Goal: Task Accomplishment & Management: Manage account settings

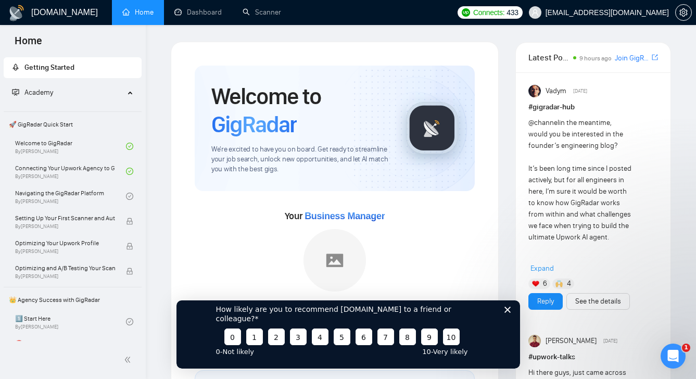
drag, startPoint x: 507, startPoint y: 321, endPoint x: 683, endPoint y: 619, distance: 345.8
click at [507, 312] on icon "Close survey" at bounding box center [507, 309] width 6 height 6
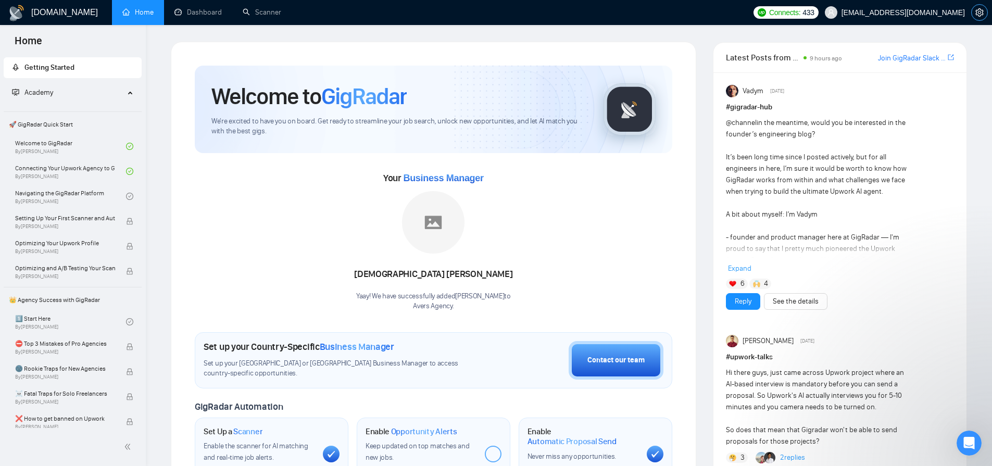
click at [980, 10] on icon "setting" at bounding box center [980, 12] width 8 height 8
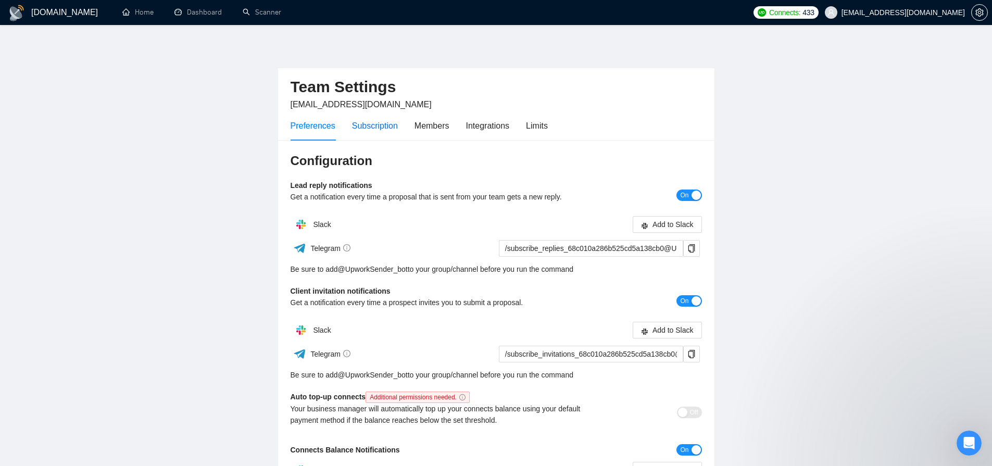
click at [386, 129] on div "Subscription" at bounding box center [375, 125] width 46 height 13
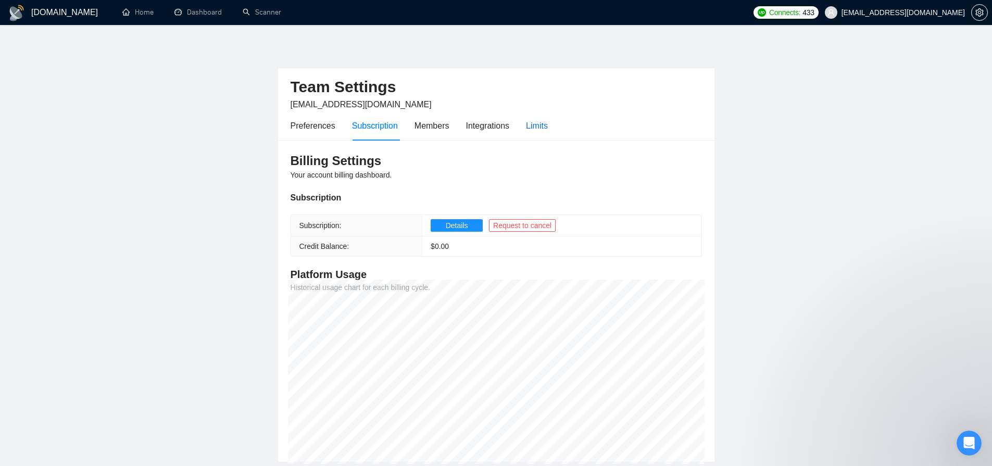
click at [547, 127] on div "Limits" at bounding box center [537, 125] width 22 height 13
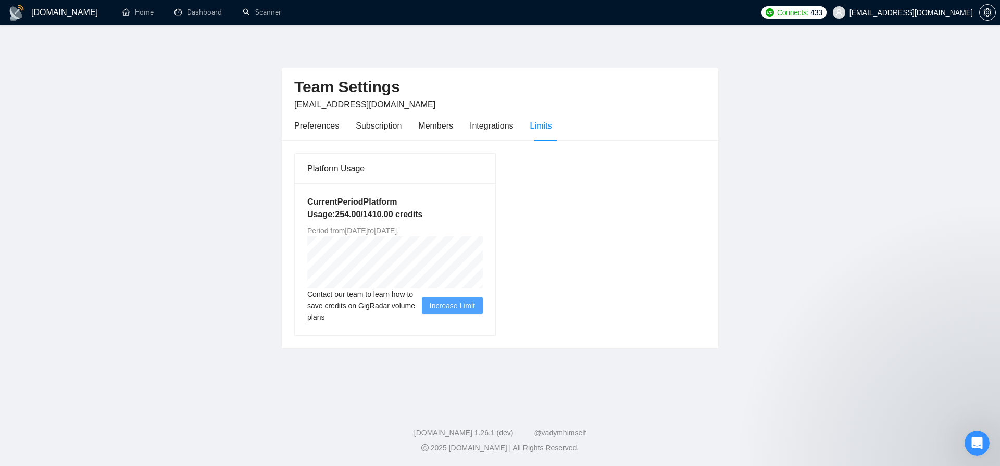
click at [636, 199] on div "Platform Usage Current Period Platform Usage: 254.00 / 1410.00 credits Period f…" at bounding box center [500, 244] width 420 height 183
click at [768, 202] on main "Team Settings [EMAIL_ADDRESS][DOMAIN_NAME] Preferences Subscription Members Int…" at bounding box center [500, 214] width 967 height 344
click at [57, 16] on h1 "[DOMAIN_NAME]" at bounding box center [64, 12] width 67 height 25
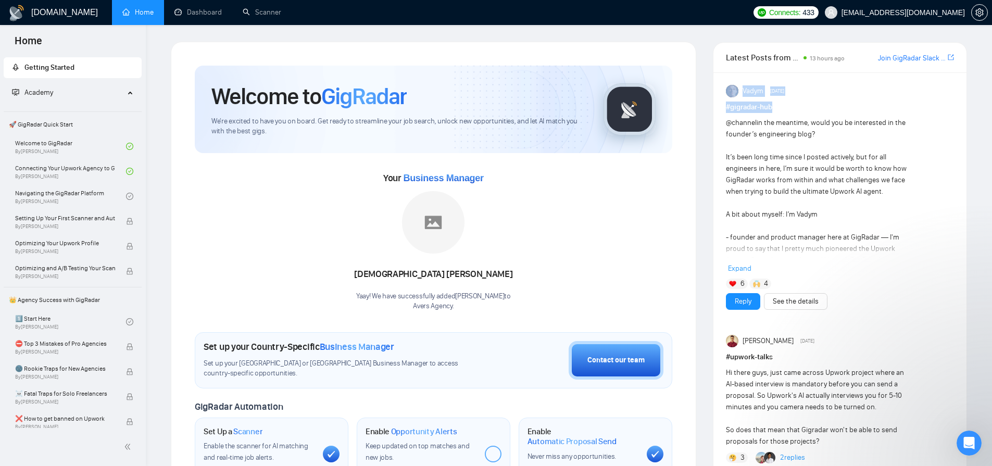
drag, startPoint x: 724, startPoint y: 108, endPoint x: 789, endPoint y: 110, distance: 64.6
click at [785, 107] on h1 "# gigradar-hub" at bounding box center [840, 107] width 228 height 11
drag, startPoint x: 736, startPoint y: 108, endPoint x: 720, endPoint y: 110, distance: 16.2
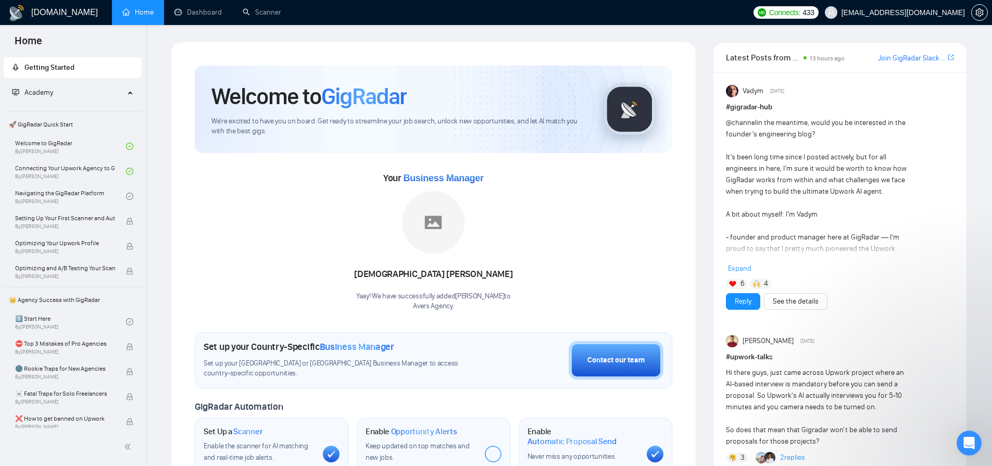
click at [747, 109] on h1 "# gigradar-hub" at bounding box center [840, 107] width 228 height 11
click at [786, 109] on h1 "# gigradar-hub" at bounding box center [840, 107] width 228 height 11
click at [983, 15] on icon "setting" at bounding box center [980, 12] width 8 height 8
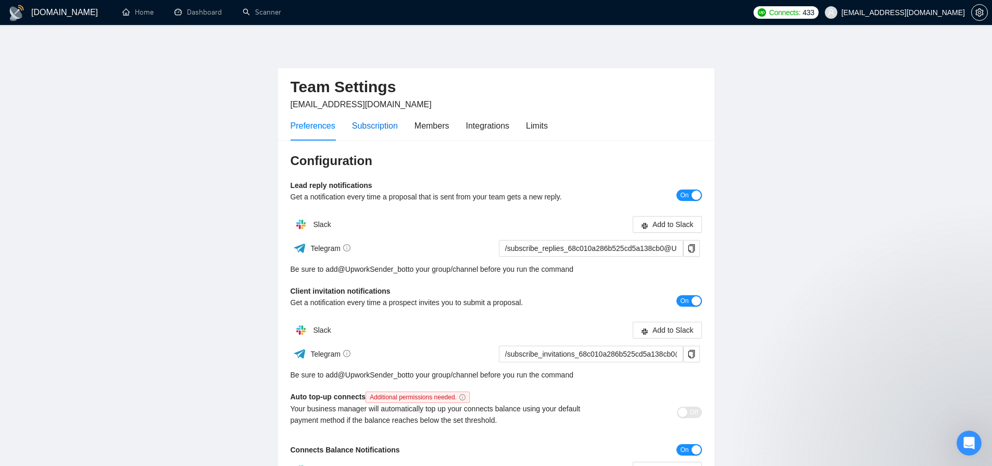
click at [386, 129] on div "Subscription" at bounding box center [375, 125] width 46 height 13
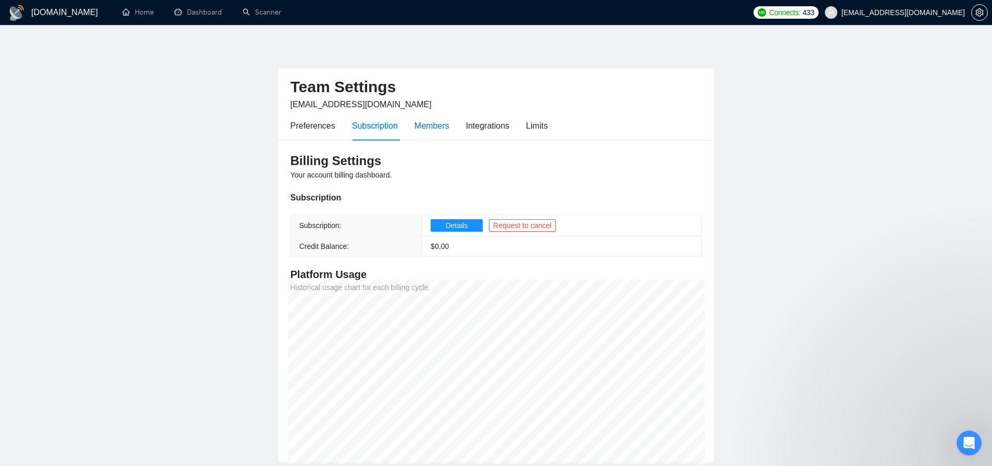
click at [442, 130] on div "Members" at bounding box center [432, 125] width 35 height 13
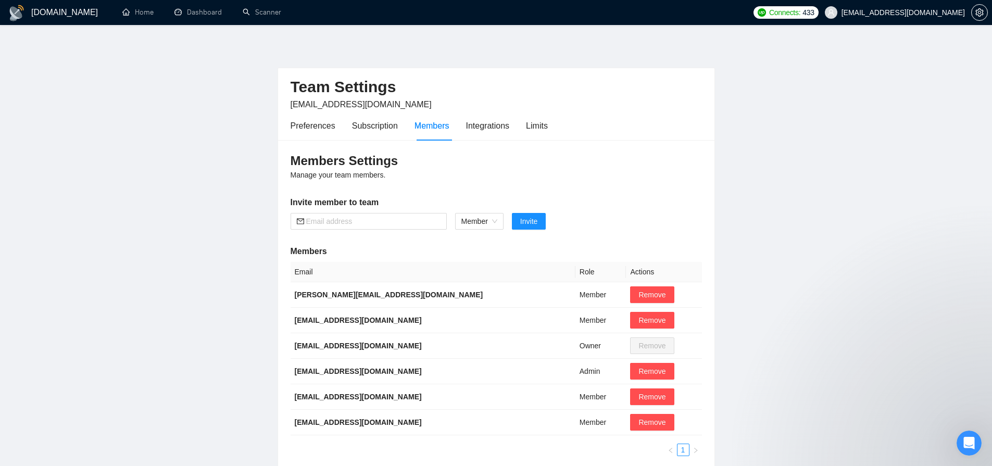
scroll to position [41, 0]
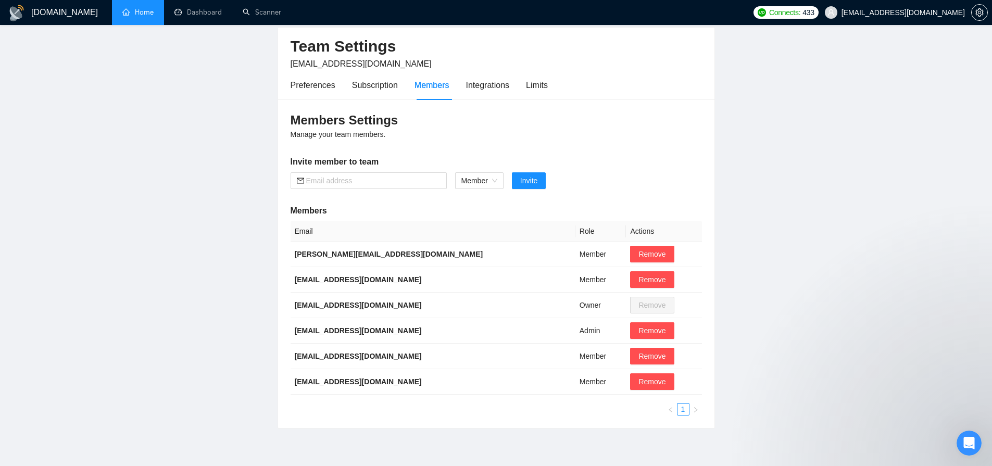
click at [154, 17] on link "Home" at bounding box center [137, 12] width 31 height 9
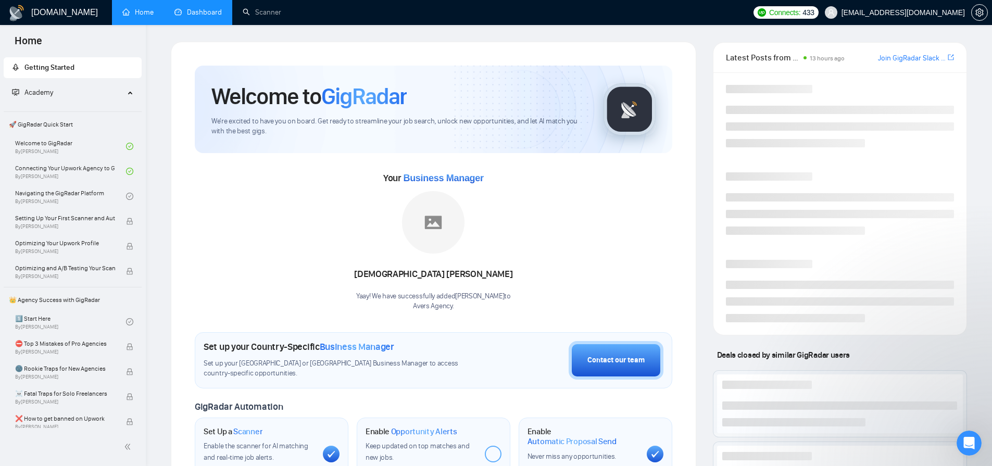
click at [195, 8] on link "Dashboard" at bounding box center [197, 12] width 47 height 9
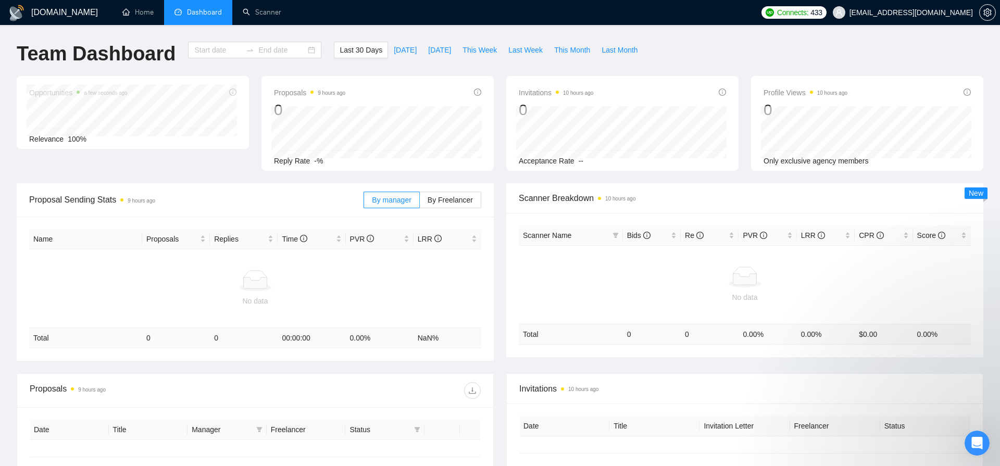
type input "[DATE]"
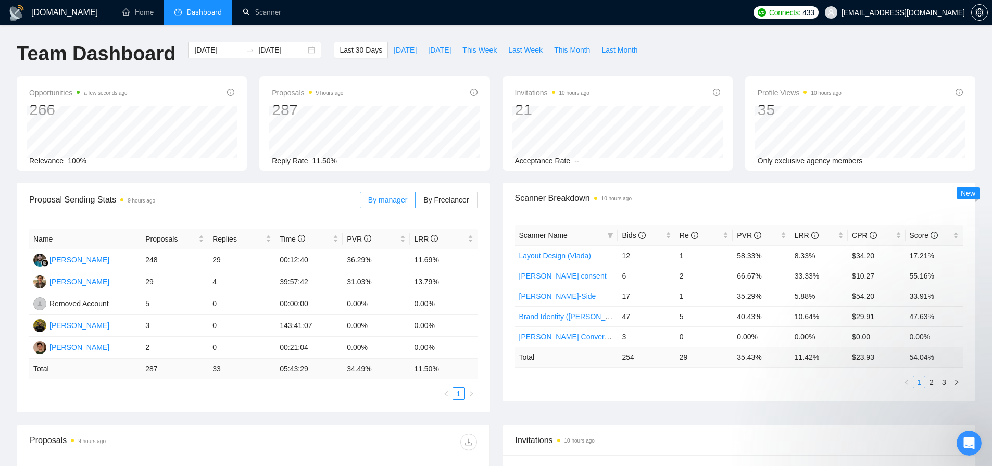
click at [668, 64] on div "Team Dashboard [DATE] [DATE] Last 30 Days [DATE] [DATE] This Week Last Week Thi…" at bounding box center [495, 59] width 971 height 34
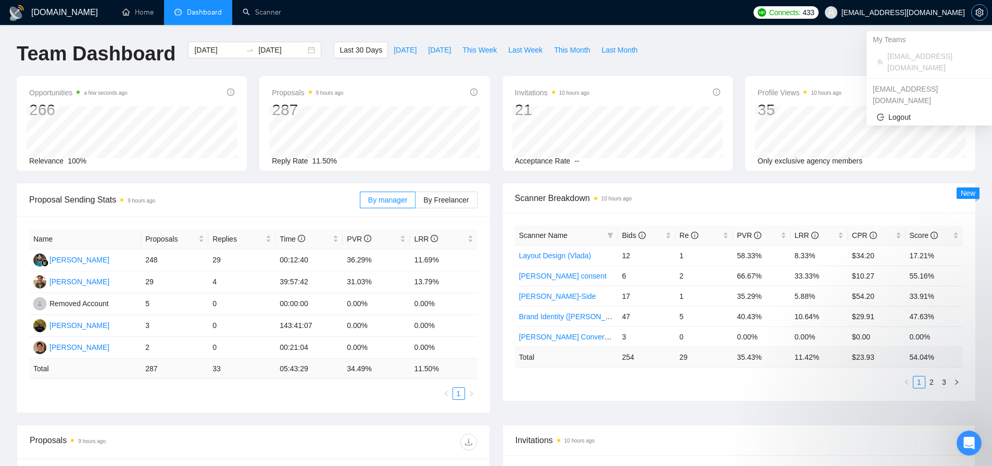
click at [978, 10] on icon "setting" at bounding box center [980, 12] width 8 height 8
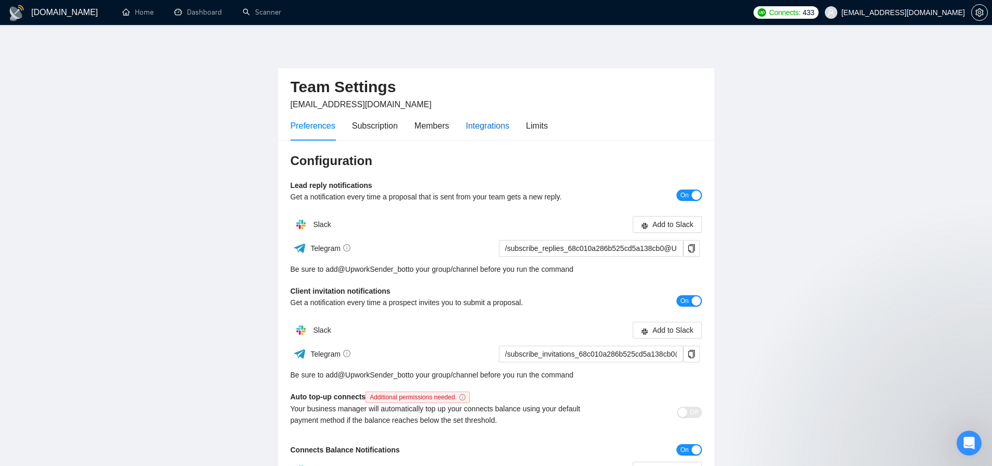
click at [478, 122] on div "Integrations" at bounding box center [488, 125] width 44 height 13
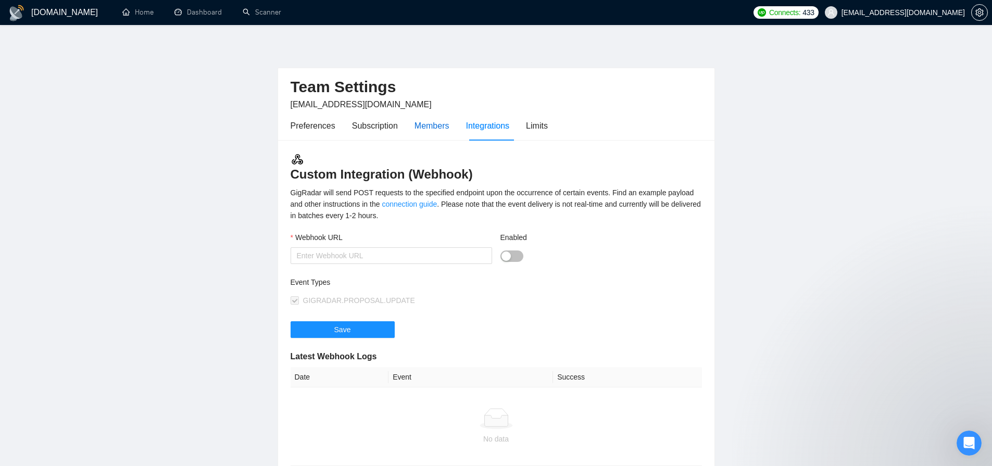
click at [430, 130] on div "Members" at bounding box center [432, 125] width 35 height 13
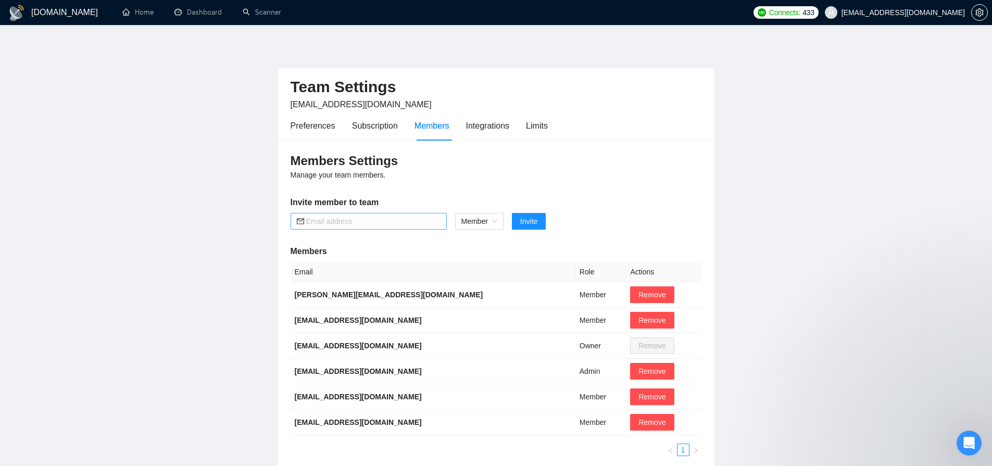
click at [389, 223] on input "text" at bounding box center [373, 221] width 134 height 11
paste input "[EMAIL_ADDRESS][DOMAIN_NAME]"
click at [472, 222] on span "Member" at bounding box center [479, 222] width 36 height 16
type input "[EMAIL_ADDRESS][DOMAIN_NAME]"
click at [500, 184] on div "Members Settings Manage your team members. Invite member to team [EMAIL_ADDRESS…" at bounding box center [496, 304] width 436 height 329
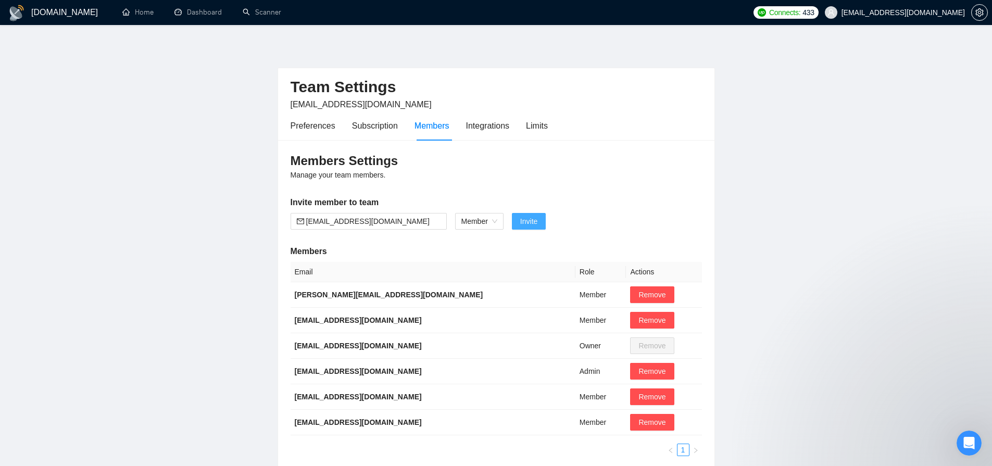
click at [533, 223] on span "Invite" at bounding box center [528, 221] width 17 height 11
